Goal: Transaction & Acquisition: Obtain resource

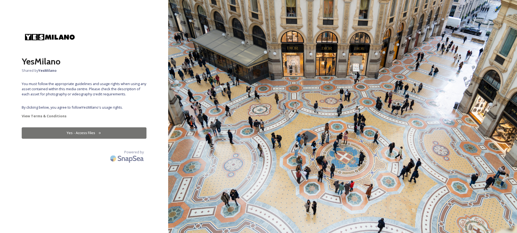
click at [114, 135] on button "Yes - Access Files" at bounding box center [84, 132] width 125 height 11
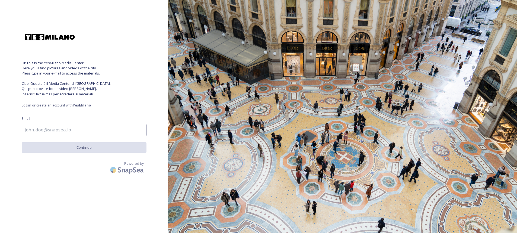
click at [95, 130] on input at bounding box center [84, 130] width 125 height 12
type input "[PERSON_NAME][EMAIL_ADDRESS][PERSON_NAME][DOMAIN_NAME]"
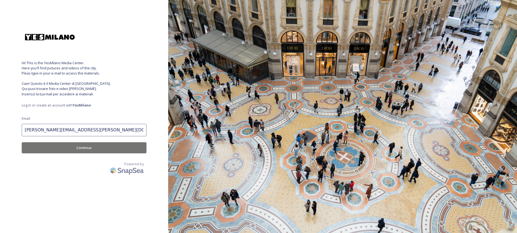
click at [82, 147] on button "Continue" at bounding box center [84, 147] width 125 height 11
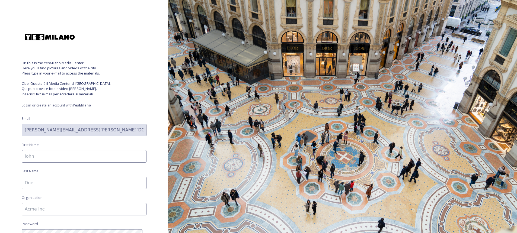
click at [76, 157] on input at bounding box center [84, 156] width 125 height 12
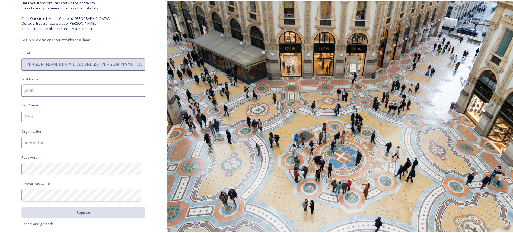
scroll to position [66, 0]
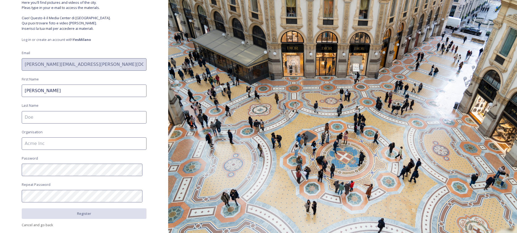
type input "[PERSON_NAME]"
click at [101, 125] on div "Hi! This is the YesMilano Media Center. Here you'll find pictures and videos of…" at bounding box center [84, 51] width 168 height 190
click at [99, 118] on input at bounding box center [84, 117] width 125 height 12
type input "[PERSON_NAME]"
click at [128, 142] on input at bounding box center [84, 143] width 125 height 12
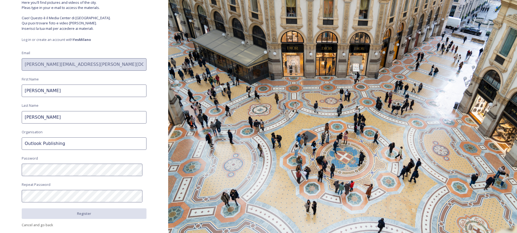
type input "Outlook Publishing"
click at [0, 107] on html "Hi! This is the YesMilano Media Center. Here you'll find pictures and videos of…" at bounding box center [258, 116] width 517 height 233
click at [9, 172] on div "Hi! This is the YesMilano Media Center. Here you'll find pictures and videos of…" at bounding box center [84, 116] width 168 height 233
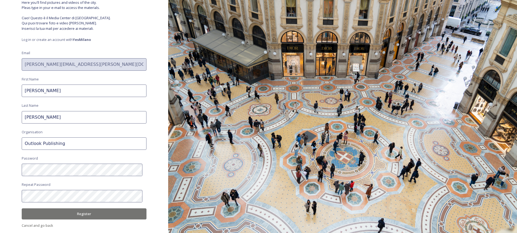
click at [80, 219] on button "Register" at bounding box center [84, 213] width 125 height 11
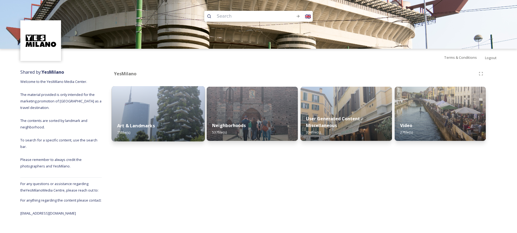
click at [158, 114] on img at bounding box center [158, 113] width 93 height 55
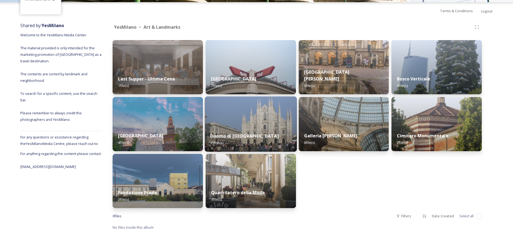
scroll to position [47, 0]
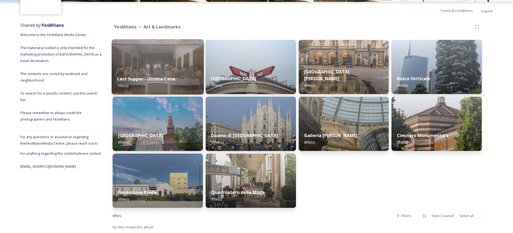
click at [156, 82] on strong "Last Supper - Ultima Cena" at bounding box center [146, 79] width 58 height 6
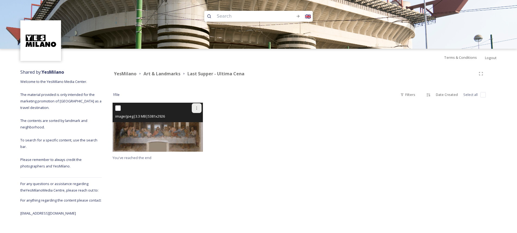
click at [197, 108] on icon at bounding box center [196, 108] width 4 height 4
click at [194, 130] on span "Download" at bounding box center [190, 130] width 17 height 5
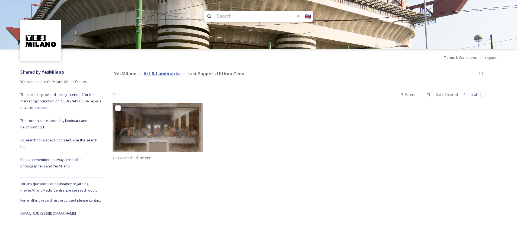
click at [165, 74] on strong "Art & Landmarks" at bounding box center [161, 74] width 37 height 6
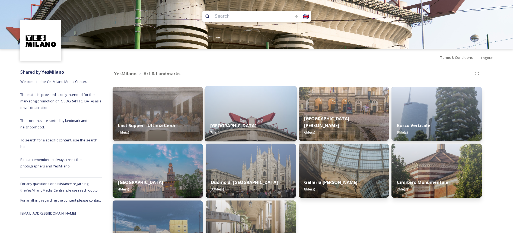
click at [245, 110] on img at bounding box center [250, 113] width 92 height 55
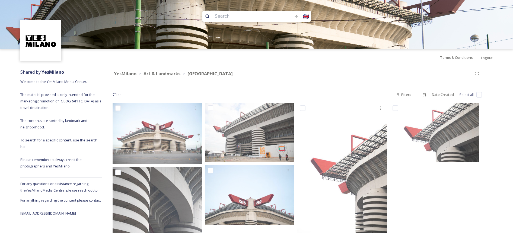
click at [477, 95] on input "checkbox" at bounding box center [478, 94] width 5 height 5
checkbox input "true"
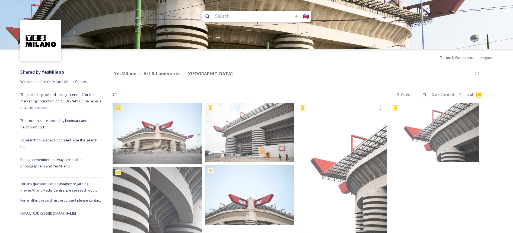
checkbox input "true"
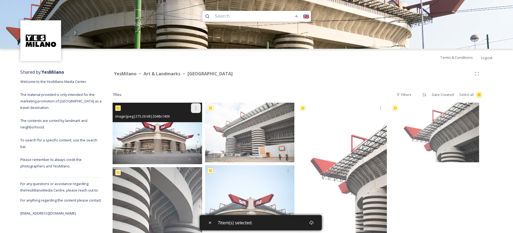
click at [194, 109] on icon at bounding box center [196, 108] width 4 height 4
click at [195, 128] on span "Download" at bounding box center [189, 130] width 17 height 5
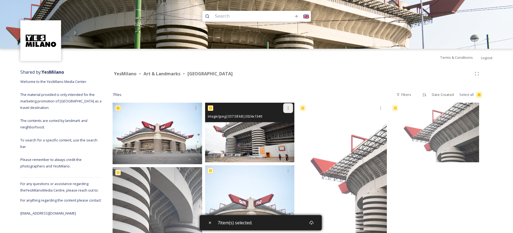
click at [283, 111] on div at bounding box center [288, 108] width 10 height 10
click at [284, 129] on span "Download" at bounding box center [281, 130] width 17 height 5
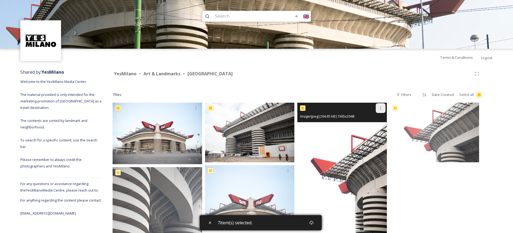
click at [377, 111] on div at bounding box center [380, 108] width 10 height 10
click at [375, 129] on span "Download" at bounding box center [374, 130] width 17 height 5
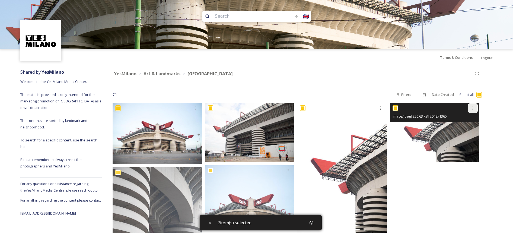
click at [469, 108] on div at bounding box center [473, 108] width 10 height 10
click at [465, 131] on span "Download" at bounding box center [466, 130] width 17 height 5
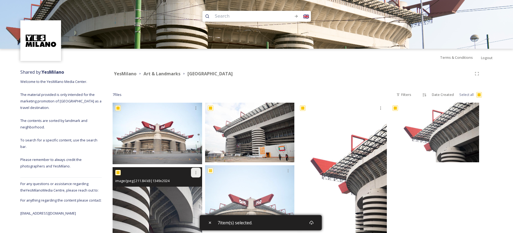
click at [194, 174] on icon at bounding box center [196, 172] width 4 height 4
click at [186, 199] on div "Download" at bounding box center [189, 195] width 22 height 11
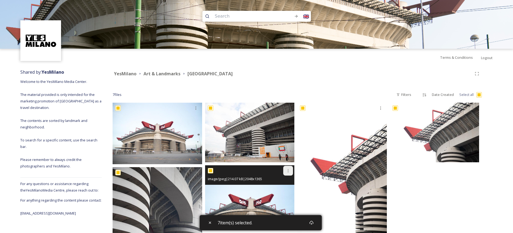
click at [285, 172] on div at bounding box center [288, 171] width 10 height 10
click at [281, 195] on span "Download" at bounding box center [281, 193] width 17 height 5
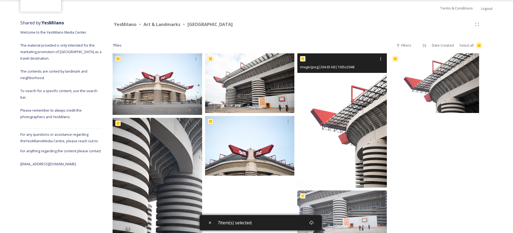
scroll to position [80, 0]
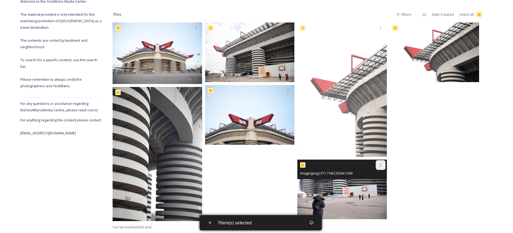
click at [382, 165] on icon at bounding box center [380, 165] width 4 height 4
click at [375, 191] on div "Download" at bounding box center [374, 187] width 22 height 11
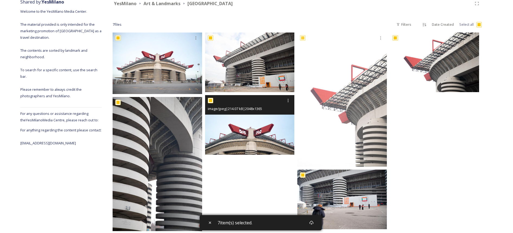
scroll to position [0, 0]
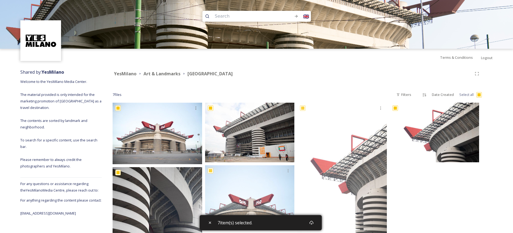
click at [139, 75] on icon at bounding box center [140, 74] width 4 height 4
click at [149, 75] on strong "Art & Landmarks" at bounding box center [161, 74] width 37 height 6
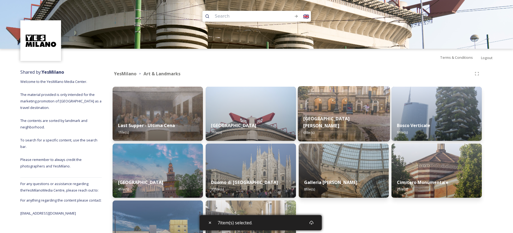
click at [330, 120] on div "Teatro [PERSON_NAME] 6 file(s)" at bounding box center [343, 125] width 92 height 31
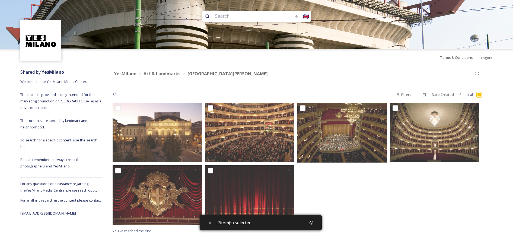
click at [120, 97] on span "6 file s" at bounding box center [116, 94] width 9 height 5
click at [120, 95] on span "6 file s" at bounding box center [116, 94] width 9 height 5
click at [465, 96] on span "Select all" at bounding box center [466, 94] width 14 height 5
click at [478, 94] on input "checkbox" at bounding box center [478, 94] width 5 height 5
checkbox input "true"
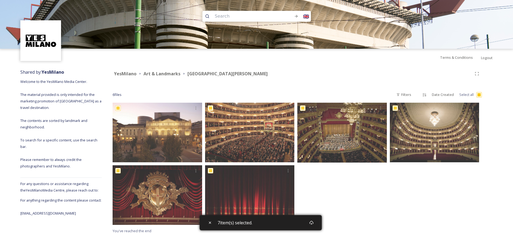
checkbox input "true"
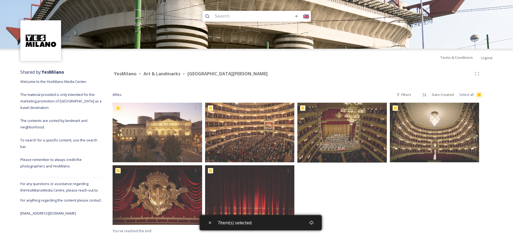
checkbox input "true"
click at [312, 223] on icon at bounding box center [311, 223] width 4 height 4
click at [169, 73] on strong "Art & Landmarks" at bounding box center [161, 74] width 37 height 6
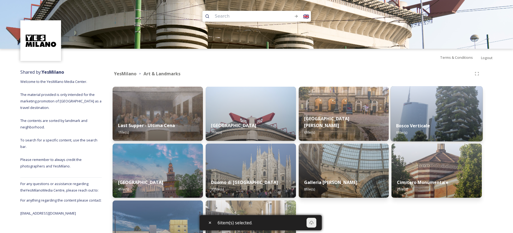
click at [448, 124] on div "Bosco Verticale 9 file(s)" at bounding box center [436, 129] width 92 height 25
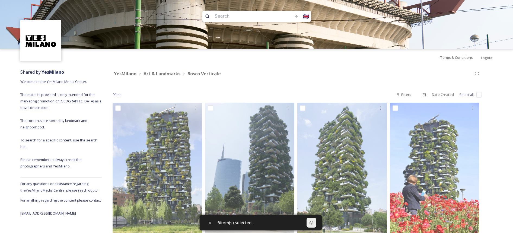
click at [478, 96] on input "checkbox" at bounding box center [478, 94] width 5 height 5
checkbox input "true"
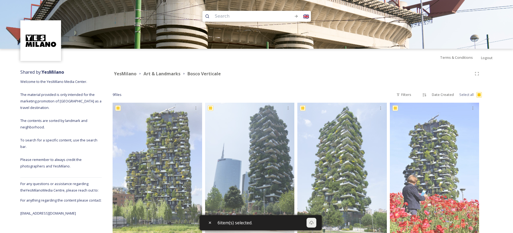
checkbox input "true"
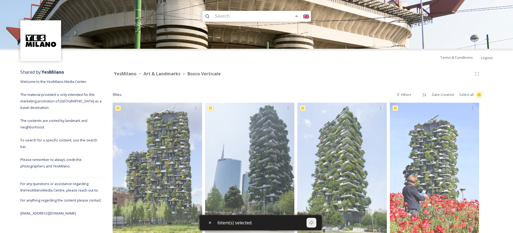
checkbox input "true"
click at [315, 224] on div "Download" at bounding box center [311, 223] width 10 height 10
click at [155, 73] on strong "Art & Landmarks" at bounding box center [161, 74] width 37 height 6
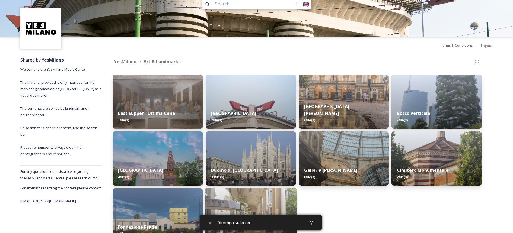
scroll to position [47, 0]
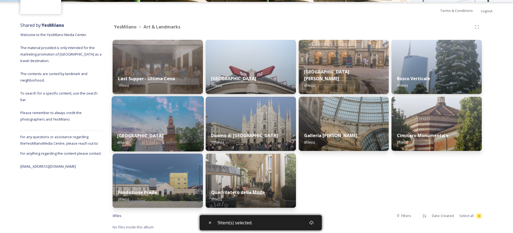
click at [168, 127] on div "[GEOGRAPHIC_DATA] 4 file(s)" at bounding box center [158, 139] width 92 height 25
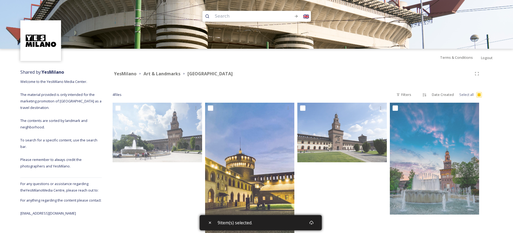
click at [477, 96] on input "checkbox" at bounding box center [478, 94] width 5 height 5
checkbox input "true"
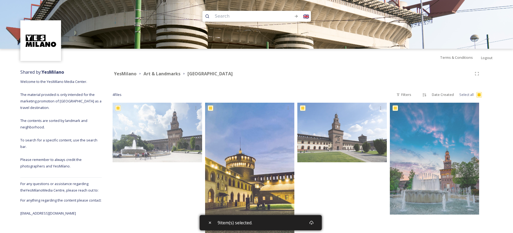
checkbox input "true"
click at [310, 221] on icon at bounding box center [311, 223] width 4 height 4
click at [161, 73] on strong "Art & Landmarks" at bounding box center [161, 74] width 37 height 6
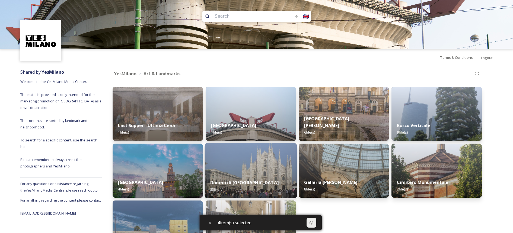
click at [272, 158] on img at bounding box center [250, 170] width 92 height 55
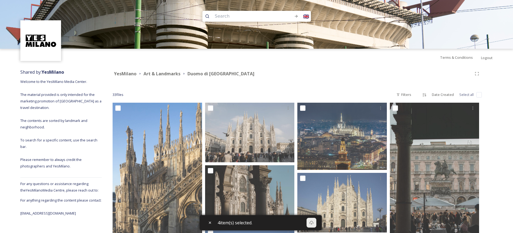
click at [478, 95] on input "checkbox" at bounding box center [478, 94] width 5 height 5
checkbox input "true"
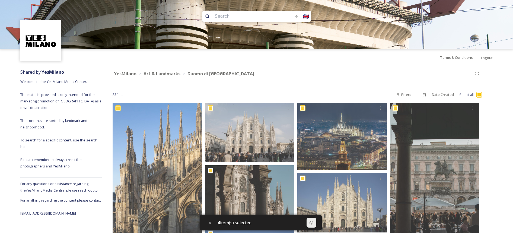
checkbox input "true"
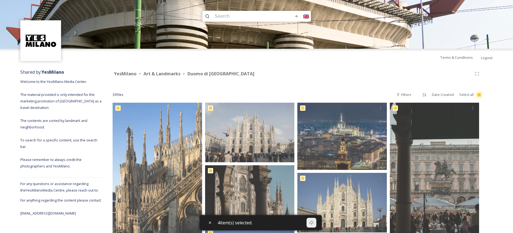
checkbox input "true"
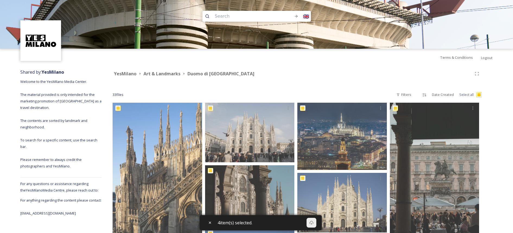
checkbox input "true"
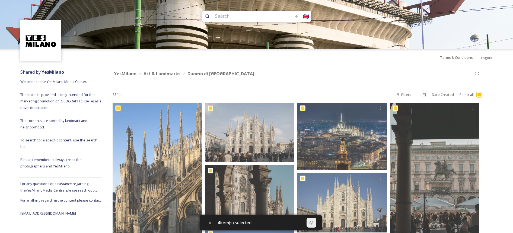
checkbox input "true"
click at [313, 223] on icon at bounding box center [313, 223] width 4 height 4
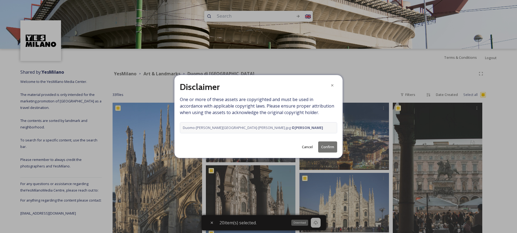
click at [305, 148] on button "Cancel" at bounding box center [307, 147] width 16 height 11
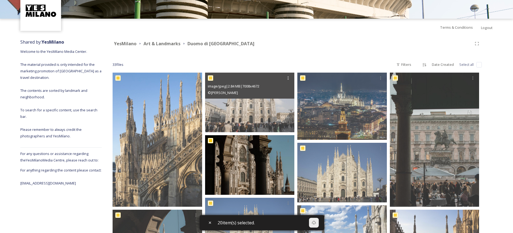
scroll to position [90, 0]
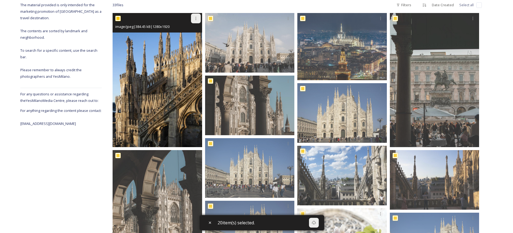
click at [194, 20] on icon at bounding box center [196, 18] width 4 height 4
click at [196, 44] on div "Download" at bounding box center [189, 41] width 22 height 11
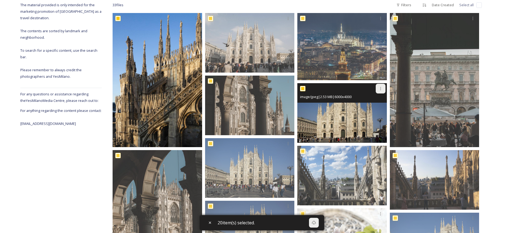
click at [376, 89] on div at bounding box center [380, 89] width 10 height 10
click at [371, 110] on span "Download" at bounding box center [374, 110] width 17 height 5
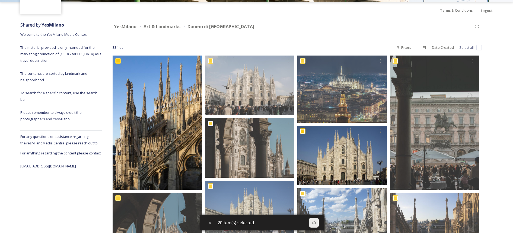
scroll to position [0, 0]
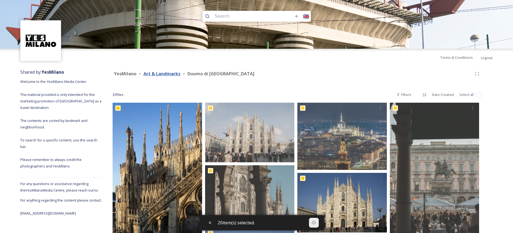
click at [169, 75] on strong "Art & Landmarks" at bounding box center [161, 74] width 37 height 6
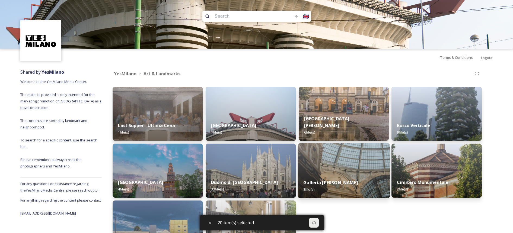
click at [339, 175] on div "Galleria [PERSON_NAME] 8 file(s)" at bounding box center [343, 186] width 92 height 25
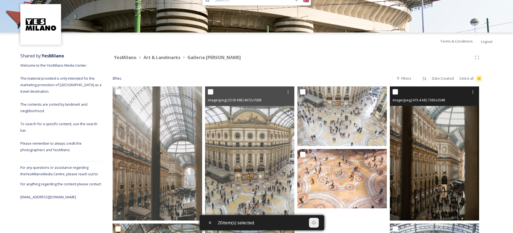
scroll to position [2, 0]
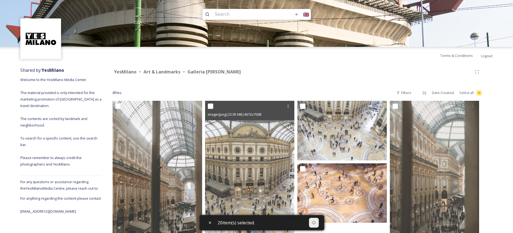
click at [477, 95] on input "checkbox" at bounding box center [478, 92] width 5 height 5
checkbox input "true"
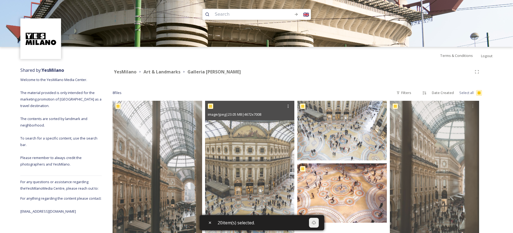
checkbox input "true"
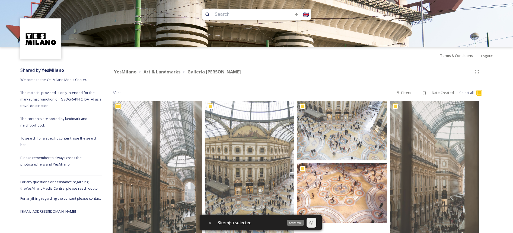
click at [315, 224] on div "Download" at bounding box center [311, 223] width 10 height 10
click at [172, 75] on div "Art & Landmarks" at bounding box center [161, 72] width 37 height 7
click at [171, 74] on strong "Art & Landmarks" at bounding box center [161, 72] width 37 height 6
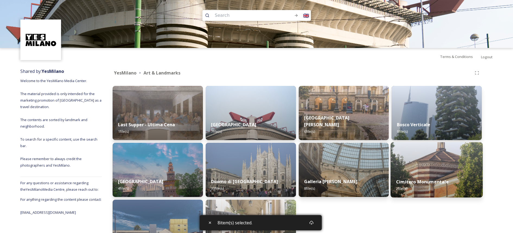
scroll to position [1, 0]
click at [449, 172] on img at bounding box center [436, 169] width 92 height 55
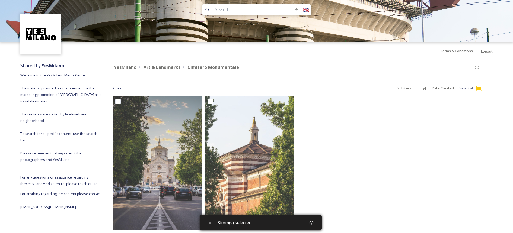
scroll to position [16, 0]
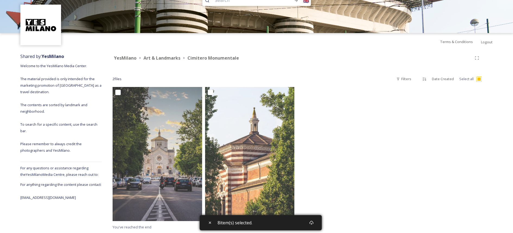
click at [477, 80] on input "checkbox" at bounding box center [478, 78] width 5 height 5
checkbox input "true"
click at [313, 223] on icon at bounding box center [311, 223] width 4 height 4
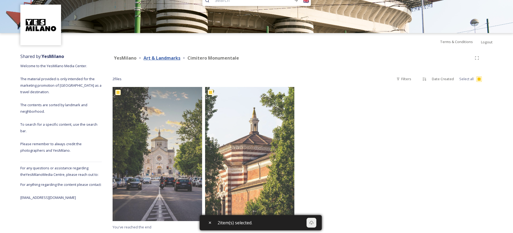
click at [167, 59] on strong "Art & Landmarks" at bounding box center [161, 58] width 37 height 6
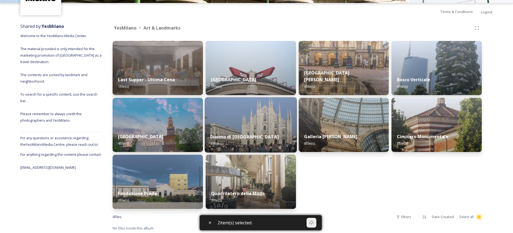
scroll to position [47, 0]
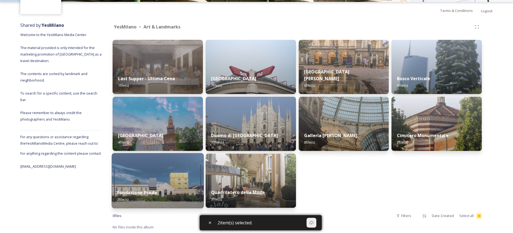
click at [173, 180] on img at bounding box center [158, 180] width 92 height 55
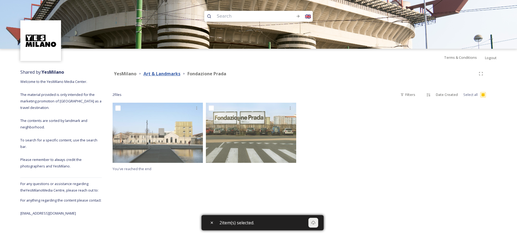
click at [179, 72] on strong "Art & Landmarks" at bounding box center [161, 74] width 37 height 6
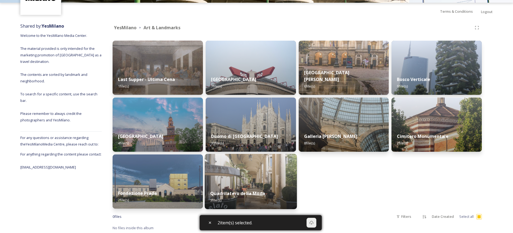
scroll to position [47, 0]
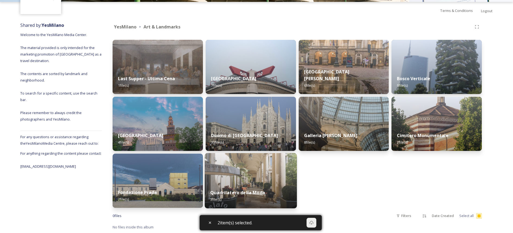
click at [247, 164] on img at bounding box center [250, 180] width 92 height 55
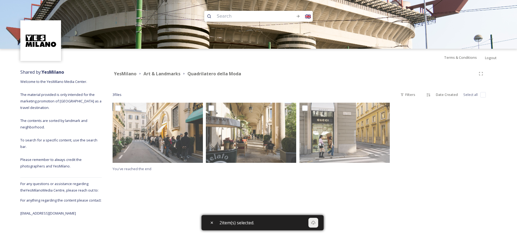
click at [483, 93] on input "checkbox" at bounding box center [482, 94] width 5 height 5
checkbox input "true"
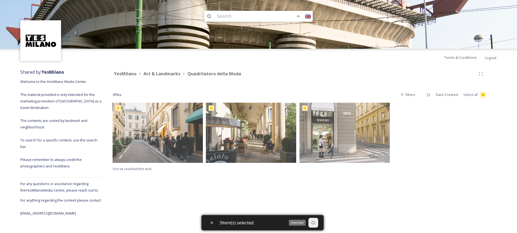
click at [310, 223] on div "Download" at bounding box center [313, 223] width 10 height 10
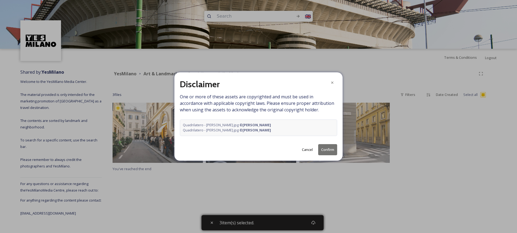
click at [307, 150] on button "Cancel" at bounding box center [307, 149] width 16 height 11
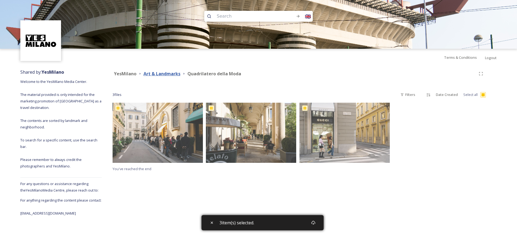
click at [172, 75] on strong "Art & Landmarks" at bounding box center [161, 74] width 37 height 6
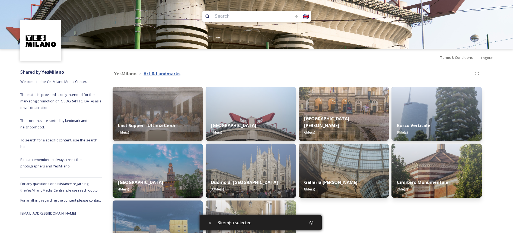
click at [149, 73] on strong "Art & Landmarks" at bounding box center [161, 74] width 37 height 6
click at [115, 80] on div "YesMilano Art & Landmarks Last Supper - Ultima Cena 1 file(s) [GEOGRAPHIC_DATA]…" at bounding box center [297, 173] width 391 height 214
click at [129, 76] on strong "YesMilano" at bounding box center [125, 74] width 22 height 6
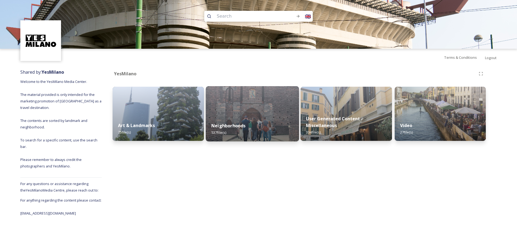
click at [242, 109] on img at bounding box center [251, 113] width 93 height 55
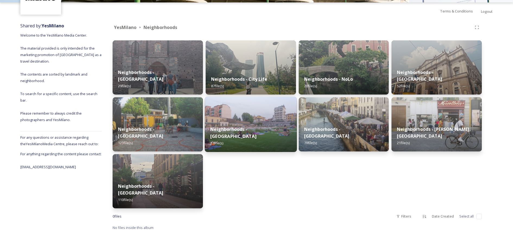
scroll to position [47, 0]
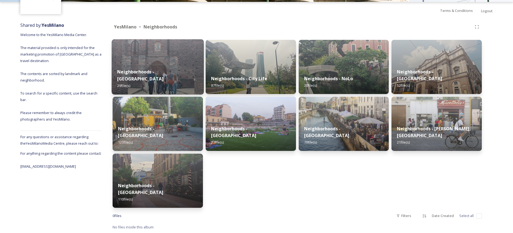
click at [180, 79] on div "Neighborhoods - [GEOGRAPHIC_DATA] 29 file(s)" at bounding box center [158, 78] width 92 height 31
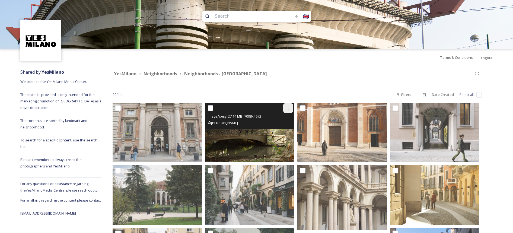
click at [291, 108] on div at bounding box center [288, 108] width 10 height 10
click at [276, 128] on span "Download" at bounding box center [281, 130] width 17 height 5
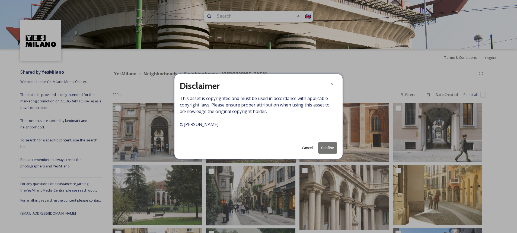
click at [309, 148] on button "Cancel" at bounding box center [307, 148] width 16 height 11
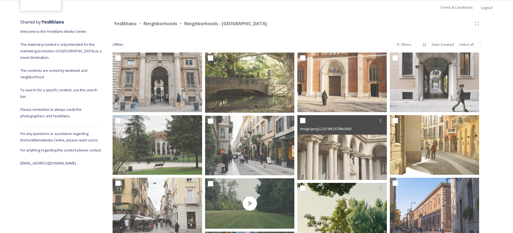
scroll to position [60, 0]
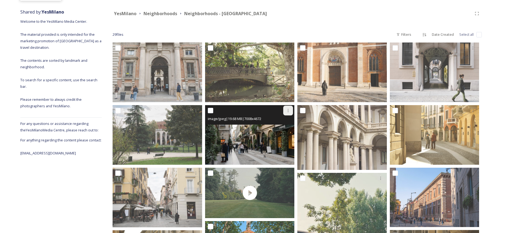
click at [286, 110] on icon at bounding box center [288, 110] width 4 height 4
click at [285, 130] on span "Download" at bounding box center [281, 132] width 17 height 5
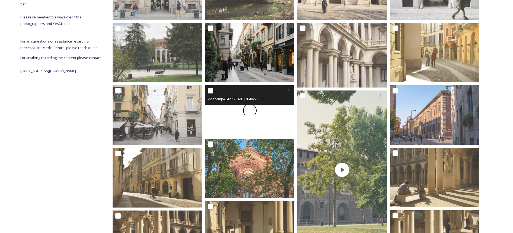
scroll to position [144, 0]
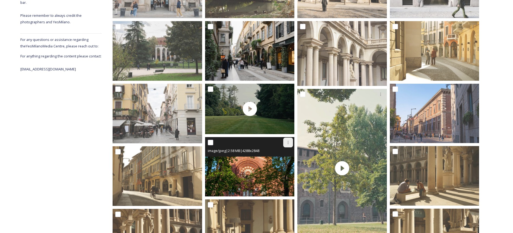
click at [286, 144] on icon at bounding box center [288, 142] width 4 height 4
click at [283, 169] on div "Download" at bounding box center [281, 165] width 22 height 11
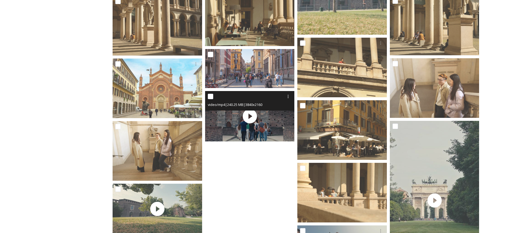
scroll to position [261, 0]
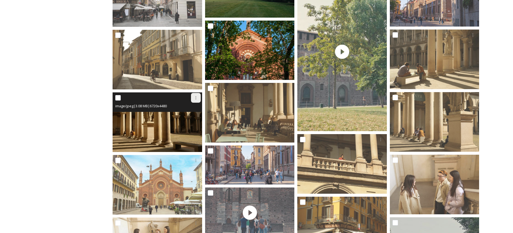
click at [198, 97] on div at bounding box center [196, 98] width 10 height 10
click at [193, 121] on span "Download" at bounding box center [189, 120] width 17 height 5
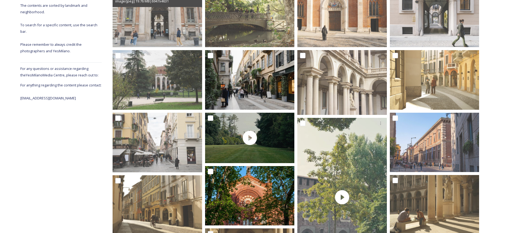
scroll to position [0, 0]
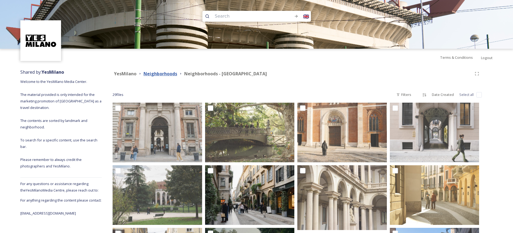
click at [162, 72] on strong "Neighborhoods" at bounding box center [160, 74] width 34 height 6
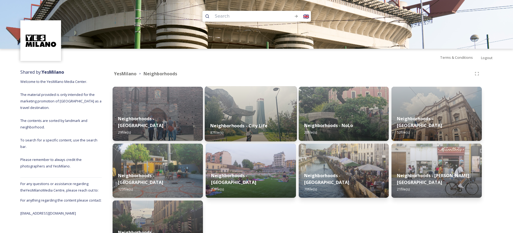
click at [278, 131] on div "Neighborhoods - City Life 87 file(s)" at bounding box center [250, 129] width 92 height 25
